Goal: Task Accomplishment & Management: Manage account settings

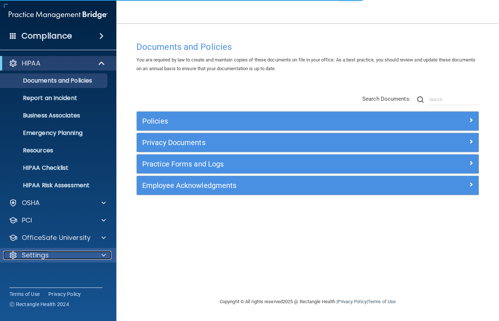
click at [99, 255] on div at bounding box center [102, 255] width 18 height 9
click at [103, 256] on span at bounding box center [103, 255] width 4 height 9
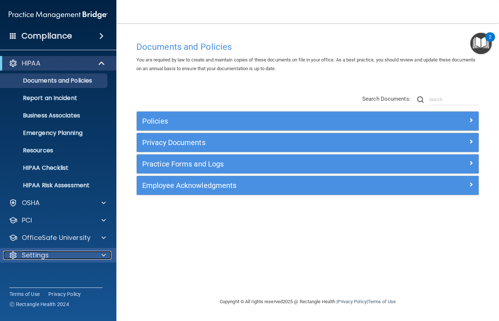
click at [103, 255] on span at bounding box center [103, 255] width 4 height 9
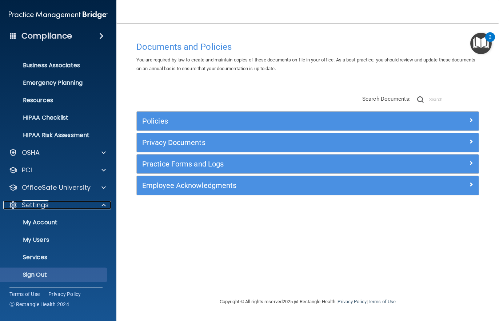
scroll to position [51, 0]
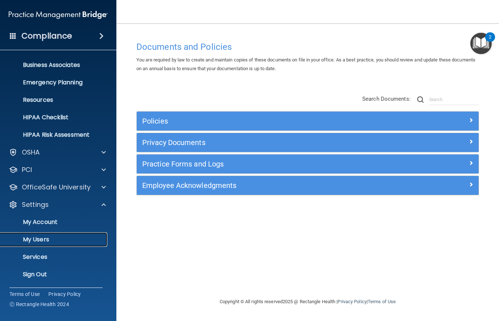
click at [44, 237] on p "My Users" at bounding box center [54, 239] width 99 height 7
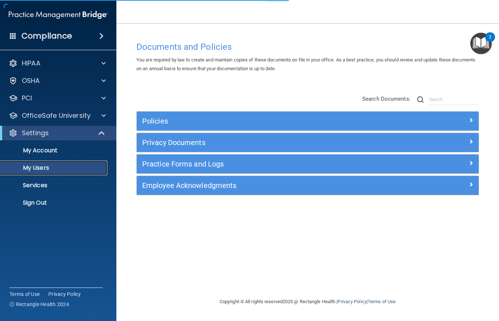
select select "20"
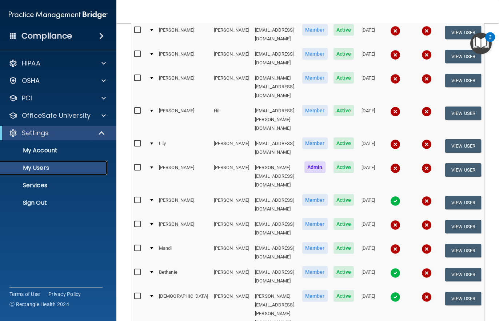
scroll to position [145, 0]
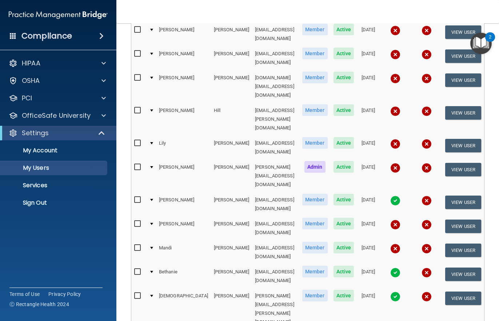
checkbox input "true"
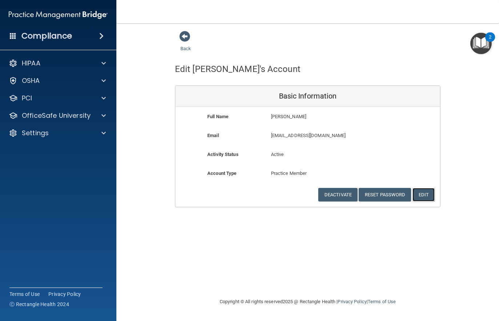
drag, startPoint x: 427, startPoint y: 193, endPoint x: 422, endPoint y: 192, distance: 4.7
click at [423, 193] on button "Edit" at bounding box center [423, 194] width 22 height 13
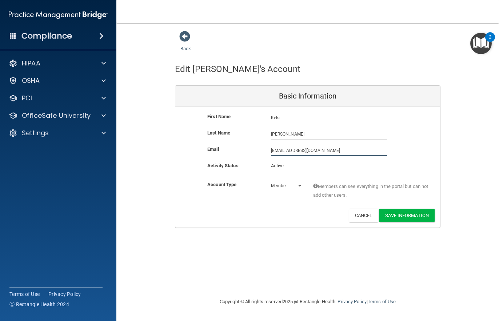
drag, startPoint x: 322, startPoint y: 150, endPoint x: 0, endPoint y: 203, distance: 326.7
click at [15, 200] on div "Compliance HIPAA Documents and Policies Report an Incident Business Associates …" at bounding box center [249, 160] width 499 height 321
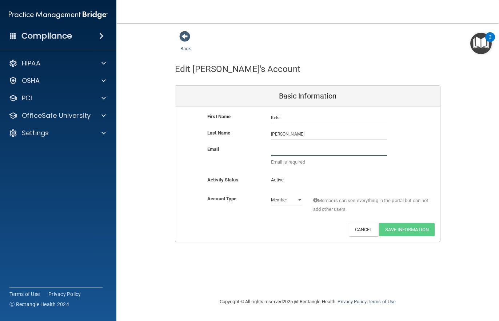
click at [288, 151] on input "email" at bounding box center [329, 150] width 116 height 11
type input "[EMAIL_ADDRESS][DOMAIN_NAME]"
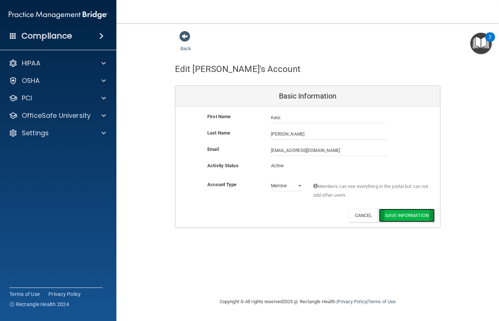
click at [416, 213] on button "Save Information" at bounding box center [407, 215] width 56 height 13
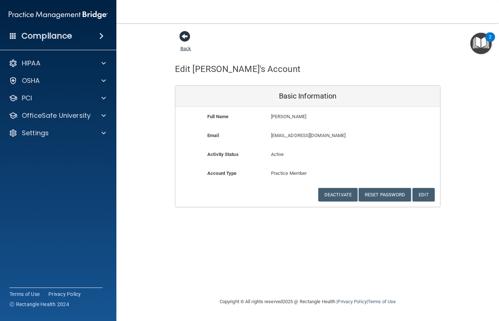
click at [185, 36] on span at bounding box center [184, 36] width 11 height 11
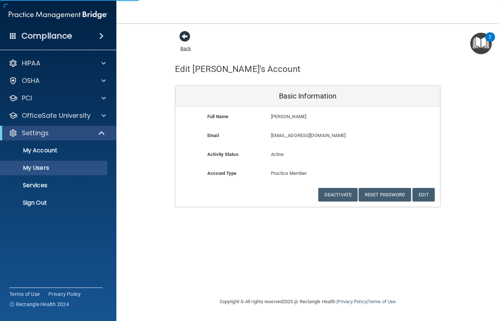
select select "20"
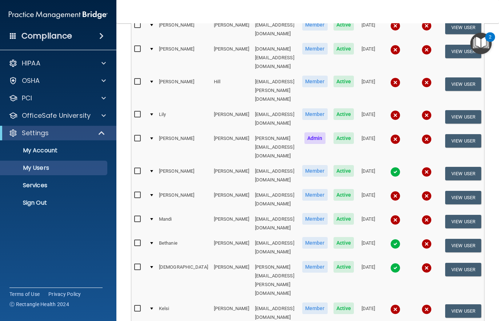
scroll to position [176, 0]
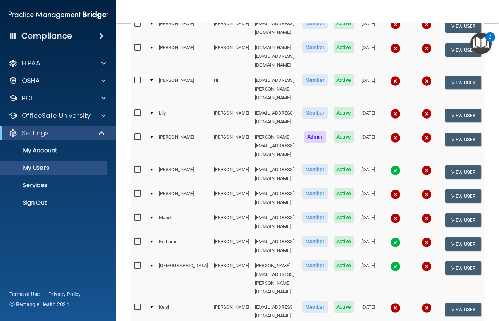
click at [134, 304] on input "checkbox" at bounding box center [138, 307] width 8 height 6
checkbox input "true"
click at [460, 303] on button "View User" at bounding box center [463, 309] width 36 height 13
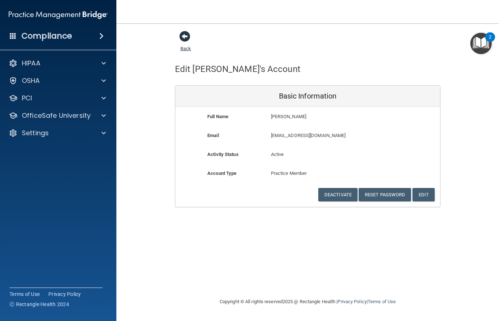
drag, startPoint x: 185, startPoint y: 35, endPoint x: 180, endPoint y: 40, distance: 7.7
click at [185, 36] on span at bounding box center [184, 36] width 11 height 11
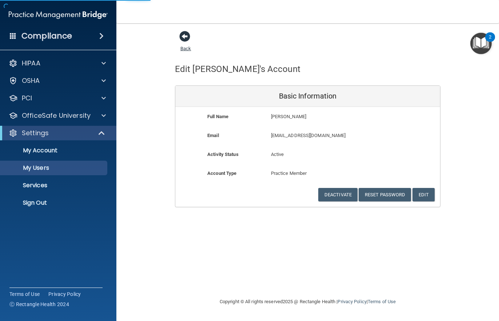
select select "20"
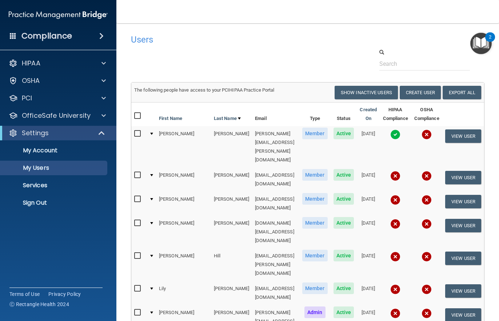
click at [11, 35] on span at bounding box center [13, 35] width 7 height 7
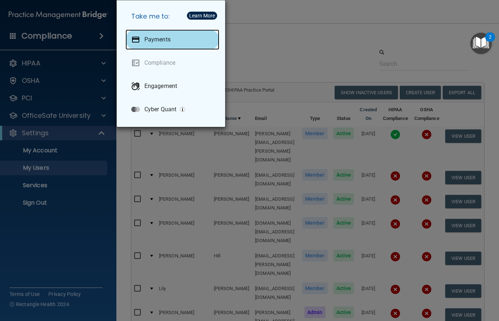
click at [159, 36] on p "Payments" at bounding box center [157, 39] width 26 height 7
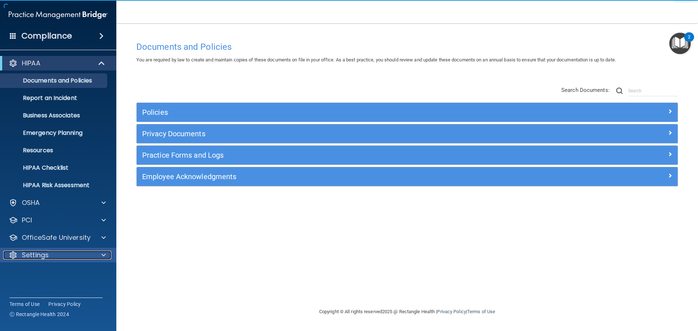
click at [106, 253] on div at bounding box center [102, 255] width 18 height 9
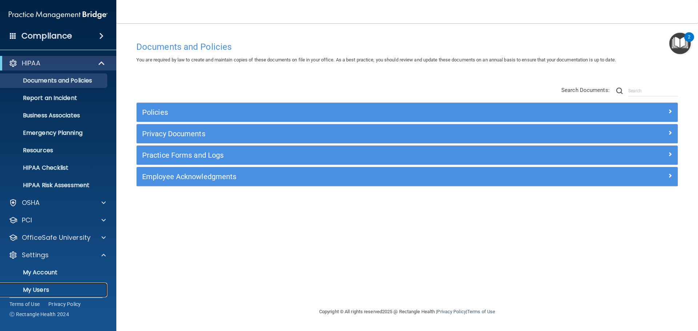
click at [46, 291] on p "My Users" at bounding box center [54, 289] width 99 height 7
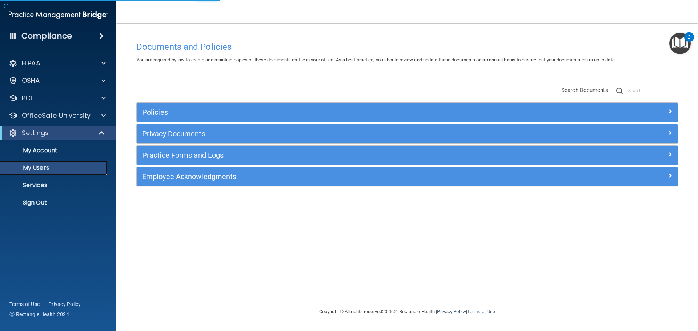
select select "20"
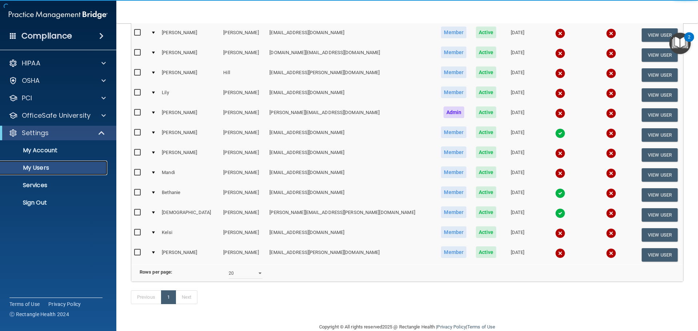
scroll to position [145, 0]
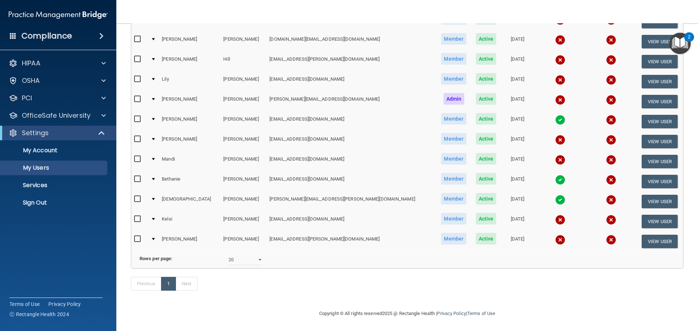
click at [138, 216] on input "checkbox" at bounding box center [138, 219] width 8 height 6
checkbox input "true"
click at [641, 215] on button "View User" at bounding box center [659, 221] width 36 height 13
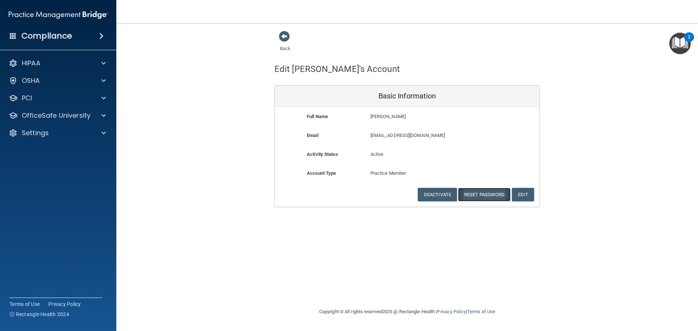
click at [493, 192] on button "Reset Password" at bounding box center [484, 194] width 52 height 13
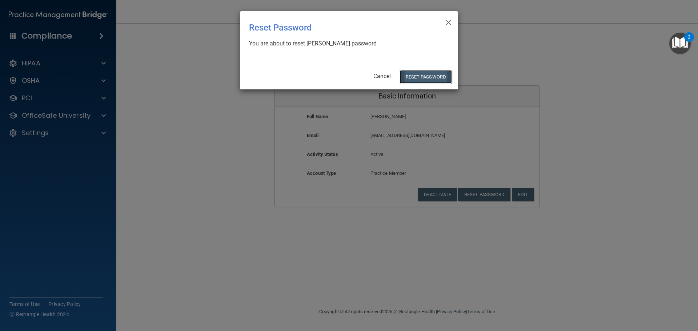
click at [421, 77] on button "Reset Password" at bounding box center [425, 76] width 52 height 13
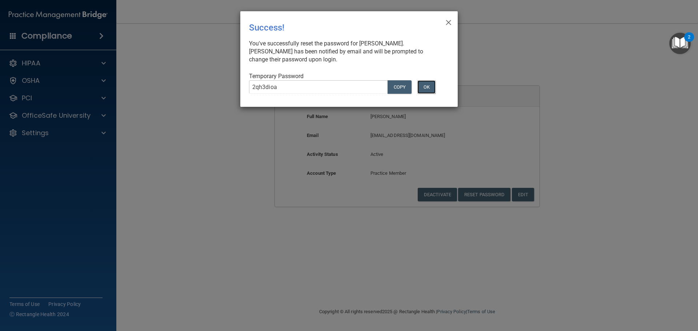
click at [426, 85] on button "OK" at bounding box center [426, 86] width 18 height 13
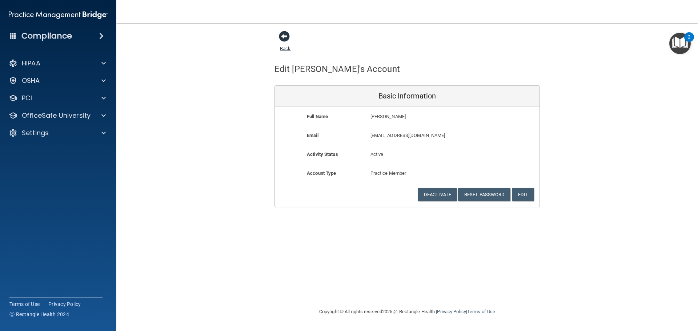
click at [285, 33] on span at bounding box center [284, 36] width 11 height 11
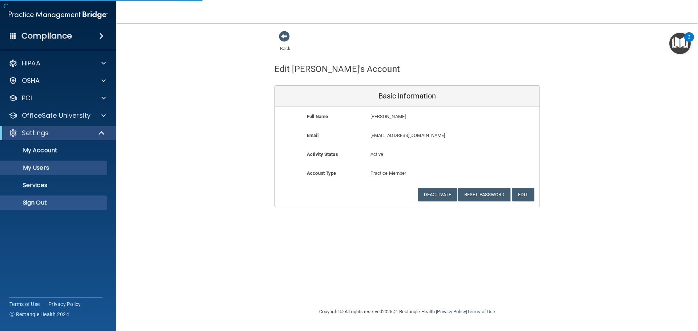
select select "20"
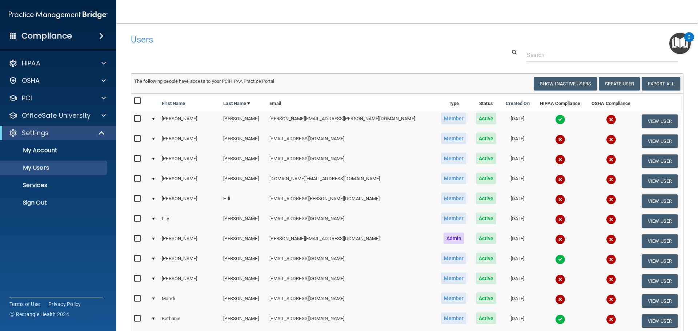
click at [17, 32] on div "Compliance" at bounding box center [58, 36] width 116 height 16
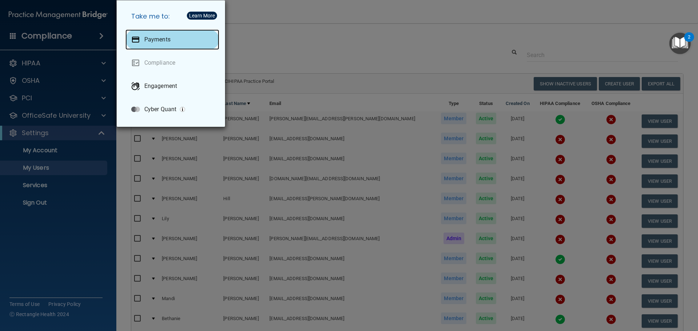
click at [148, 40] on p "Payments" at bounding box center [157, 39] width 26 height 7
